Goal: Information Seeking & Learning: Learn about a topic

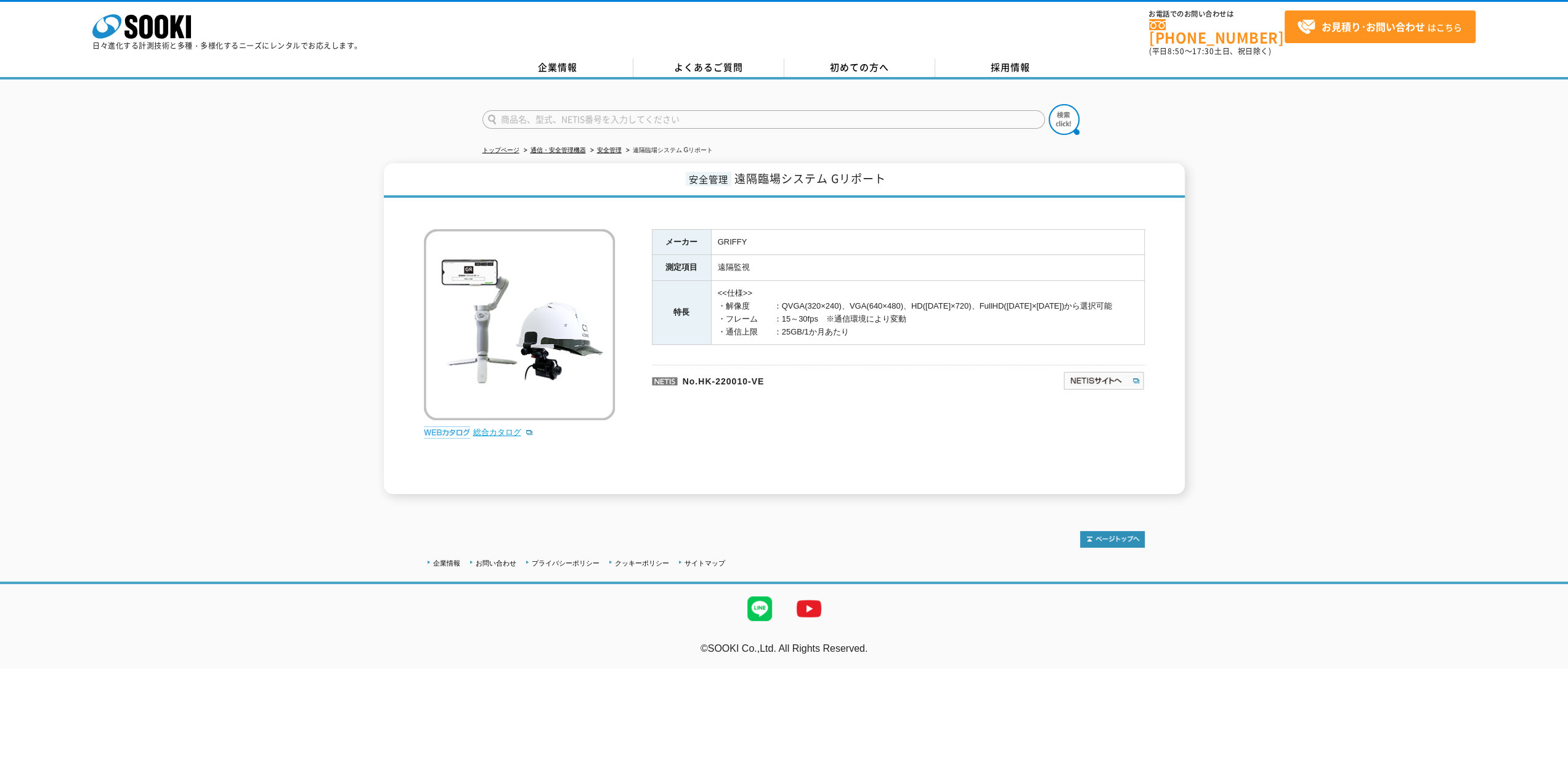
click at [504, 427] on link "総合カタログ" at bounding box center [503, 432] width 60 height 10
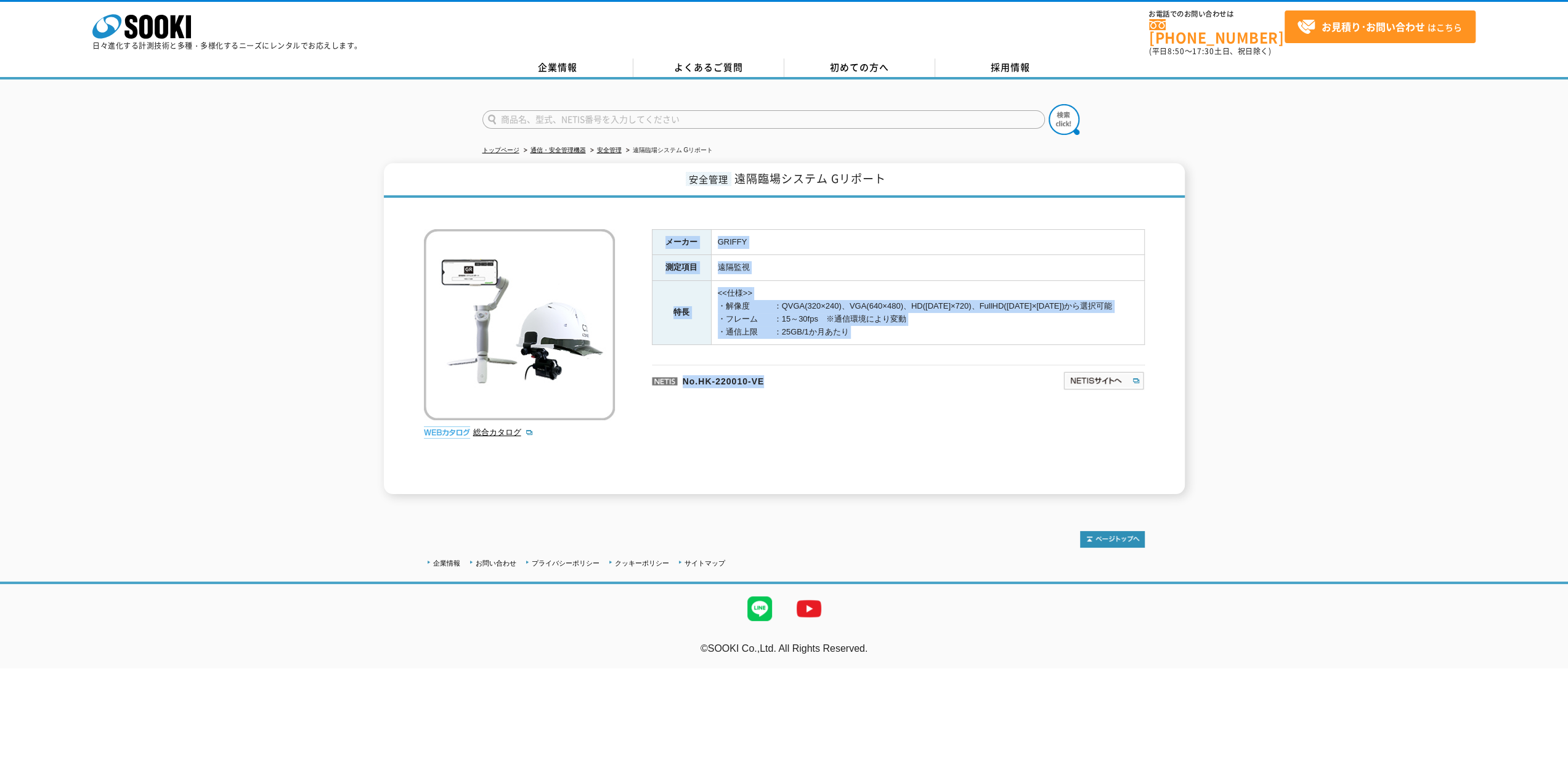
drag, startPoint x: 794, startPoint y: 325, endPoint x: 669, endPoint y: 232, distance: 155.8
click at [669, 232] on div "メーカー GRIFFY 測定項目 遠隔監視 特長 <<仕様>> ・解像度　　　：QVGA(320×240)、VGA(640×480)、HD([DATE]×72…" at bounding box center [898, 362] width 493 height 265
click at [669, 232] on th "メーカー" at bounding box center [681, 242] width 59 height 26
drag, startPoint x: 669, startPoint y: 232, endPoint x: 829, endPoint y: 337, distance: 191.4
click at [829, 337] on div "メーカー GRIFFY 測定項目 遠隔監視 特長 <<仕様>> ・解像度　　　：QVGA(320×240)、VGA(640×480)、HD([DATE]×72…" at bounding box center [898, 362] width 493 height 265
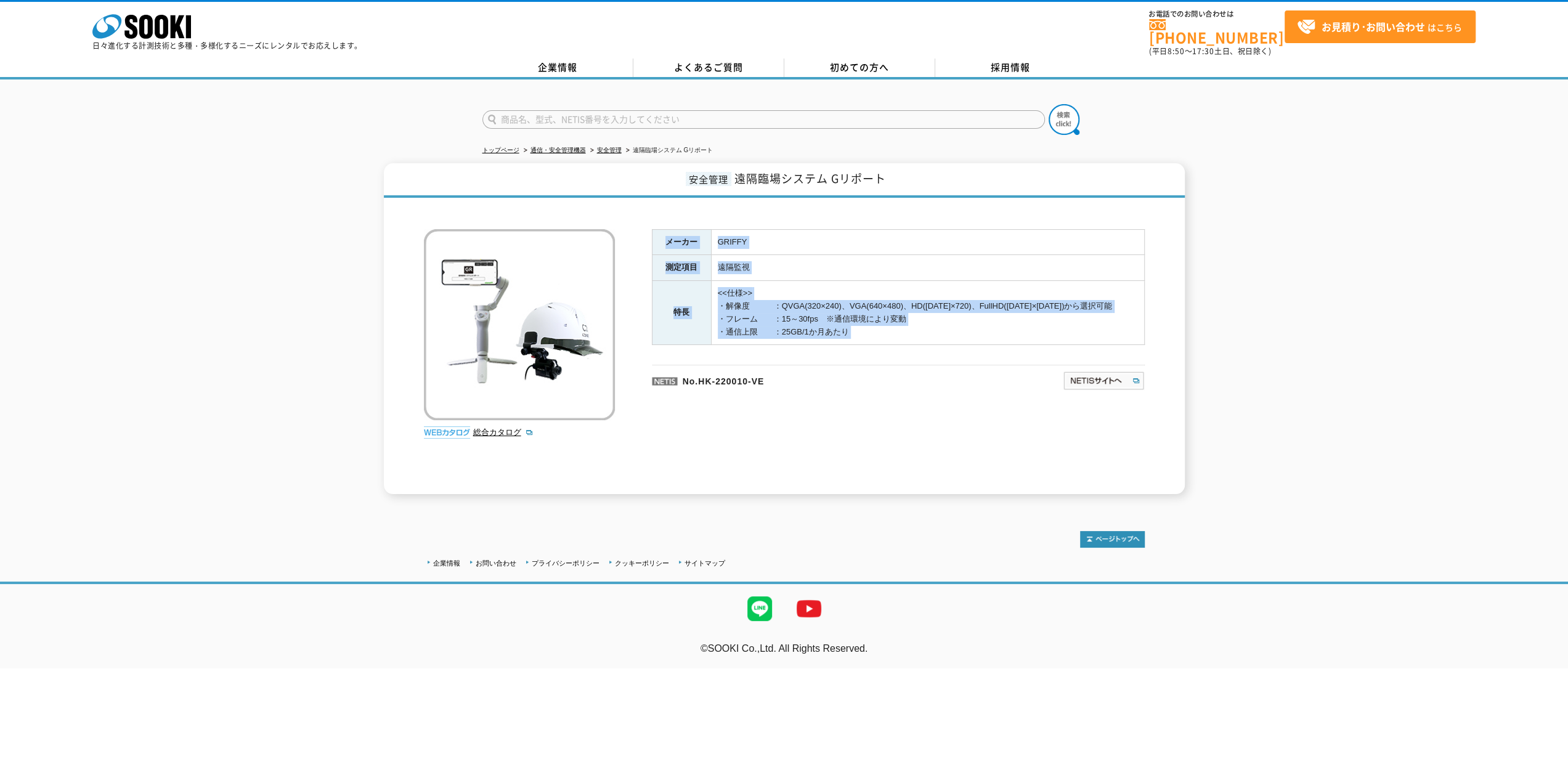
click at [829, 337] on div "メーカー GRIFFY 測定項目 遠隔監視 特長 <<仕様>> ・解像度　　　：QVGA(320×240)、VGA(640×480)、HD([DATE]×72…" at bounding box center [898, 362] width 493 height 265
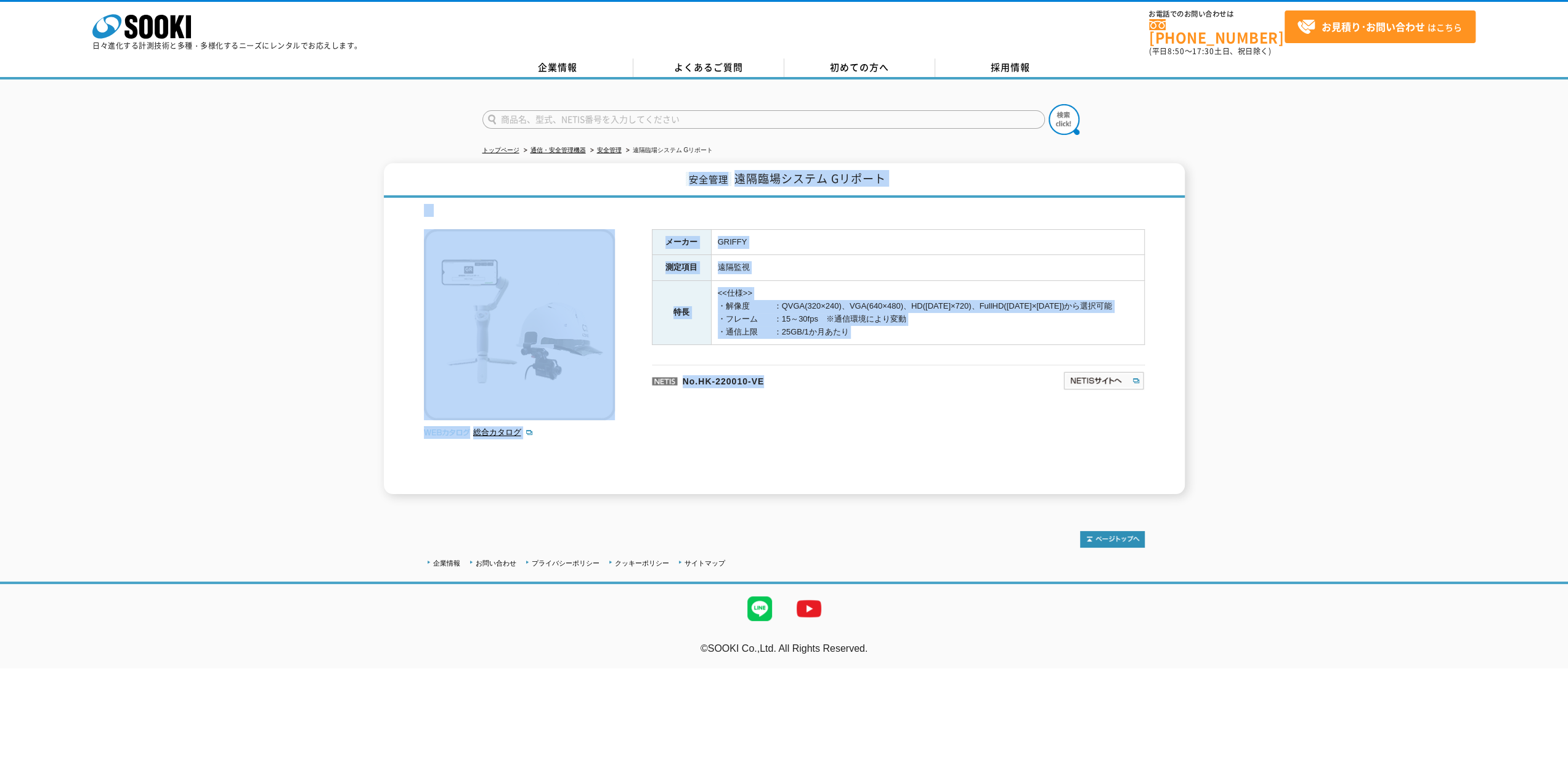
drag, startPoint x: 1113, startPoint y: 398, endPoint x: 671, endPoint y: 170, distance: 497.3
click at [671, 170] on div "安全管理 遠隔臨場システム Gリポート 総合カタログ メーカー GRIFFY 測定項目 遠隔監視 特長 <<仕様>> ・解像度　　　：QVGA(320×240…" at bounding box center [784, 329] width 801 height 331
click at [671, 170] on h1 "安全管理 遠隔臨場システム Gリポート" at bounding box center [784, 180] width 801 height 35
drag, startPoint x: 671, startPoint y: 170, endPoint x: 896, endPoint y: 453, distance: 361.5
click at [896, 453] on div "安全管理 遠隔臨場システム Gリポート 総合カタログ メーカー GRIFFY 測定項目 遠隔監視 特長 <<仕様>> ・解像度　　　：QVGA(320×240…" at bounding box center [784, 329] width 801 height 331
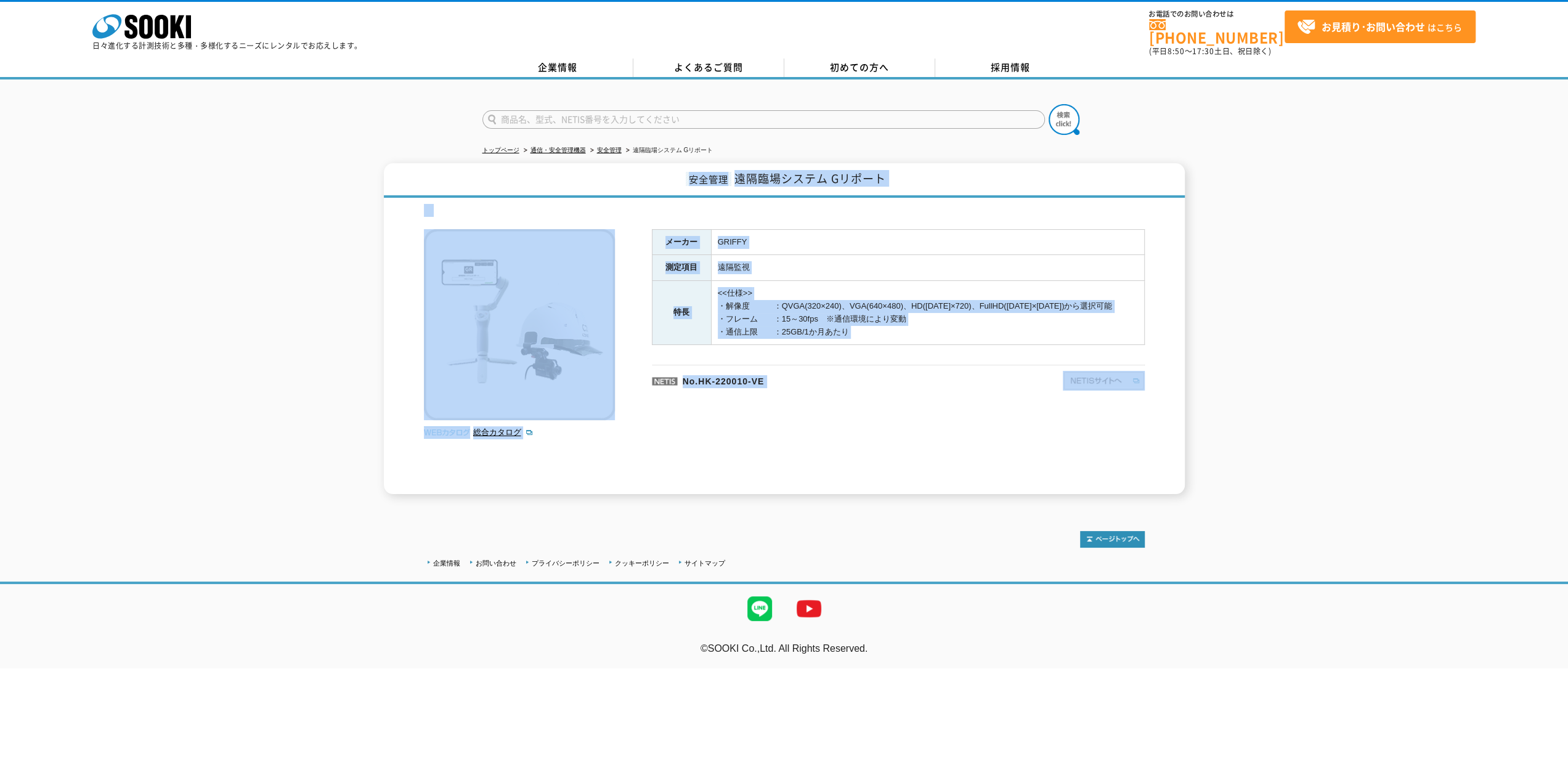
click at [896, 453] on div "メーカー GRIFFY 測定項目 遠隔監視 特長 <<仕様>> ・解像度　　　：QVGA(320×240)、VGA(640×480)、HD([DATE]×72…" at bounding box center [898, 362] width 493 height 265
drag, startPoint x: 889, startPoint y: 444, endPoint x: 674, endPoint y: 175, distance: 344.4
click at [674, 175] on div "安全管理 遠隔臨場システム Gリポート 総合カタログ メーカー GRIFFY 測定項目 遠隔監視 特長 <<仕様>> ・解像度　　　：QVGA(320×240…" at bounding box center [784, 329] width 801 height 331
click at [674, 175] on h1 "安全管理 遠隔臨場システム Gリポート" at bounding box center [784, 180] width 801 height 35
drag, startPoint x: 686, startPoint y: 186, endPoint x: 1088, endPoint y: 446, distance: 478.8
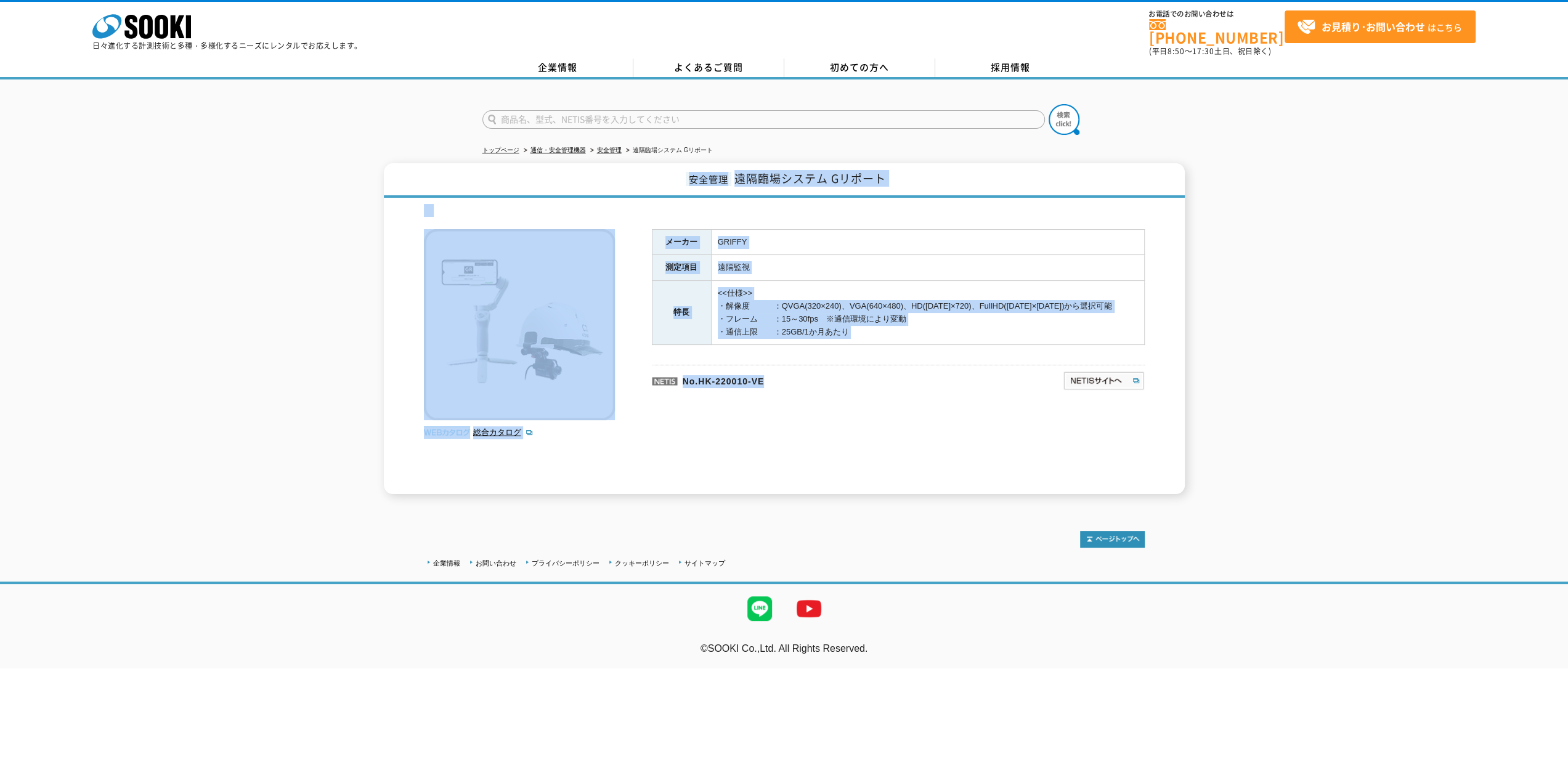
click at [1088, 446] on div "安全管理 遠隔臨場システム Gリポート 総合カタログ メーカー GRIFFY 測定項目 遠隔監視 特長 <<仕様>> ・解像度　　　：QVGA(320×240…" at bounding box center [784, 329] width 801 height 331
click at [1088, 446] on div "メーカー GRIFFY 測定項目 遠隔監視 特長 <<仕様>> ・解像度　　　：QVGA(320×240)、VGA(640×480)、HD([DATE]×72…" at bounding box center [898, 362] width 493 height 265
drag, startPoint x: 1088, startPoint y: 446, endPoint x: 667, endPoint y: 171, distance: 502.9
click at [667, 171] on div "安全管理 遠隔臨場システム Gリポート 総合カタログ メーカー GRIFFY 測定項目 遠隔監視 特長 <<仕様>> ・解像度　　　：QVGA(320×240…" at bounding box center [784, 329] width 801 height 331
click at [667, 171] on h1 "安全管理 遠隔臨場システム Gリポート" at bounding box center [784, 180] width 801 height 35
